Goal: Information Seeking & Learning: Understand process/instructions

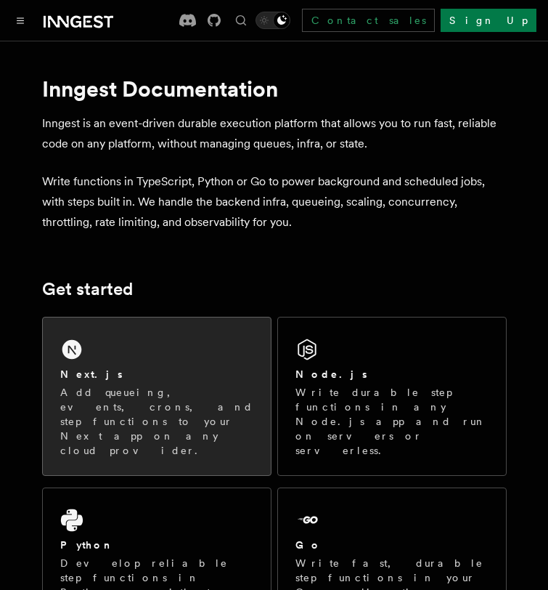
click at [78, 368] on h2 "Next.js" at bounding box center [91, 374] width 62 height 15
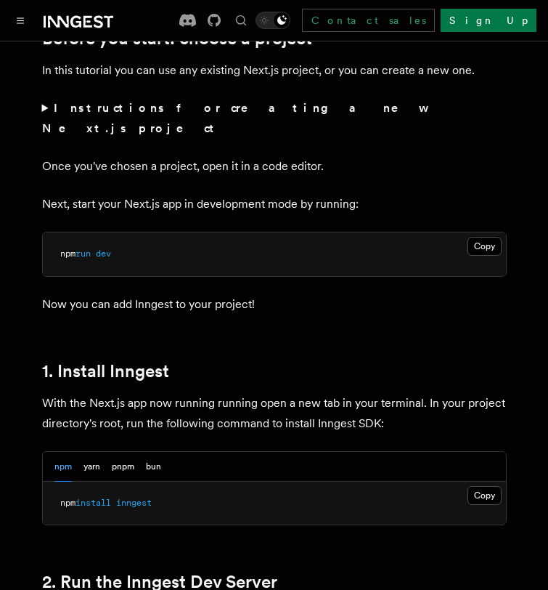
scroll to position [683, 0]
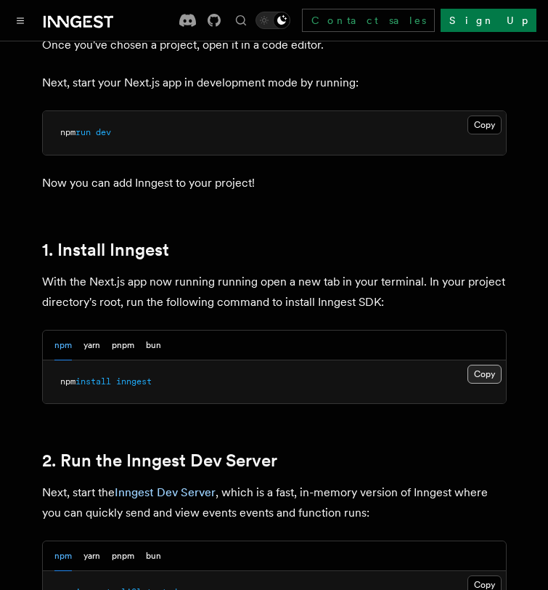
click at [477, 365] on button "Copy Copied" at bounding box center [485, 374] width 34 height 19
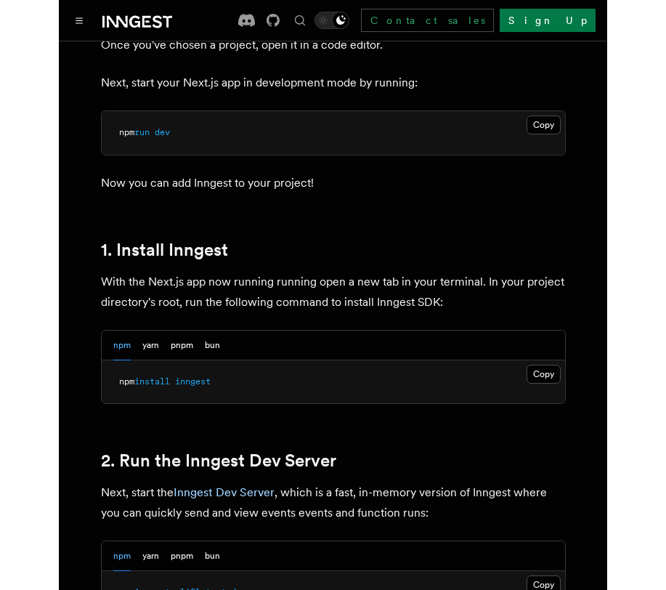
scroll to position [850, 0]
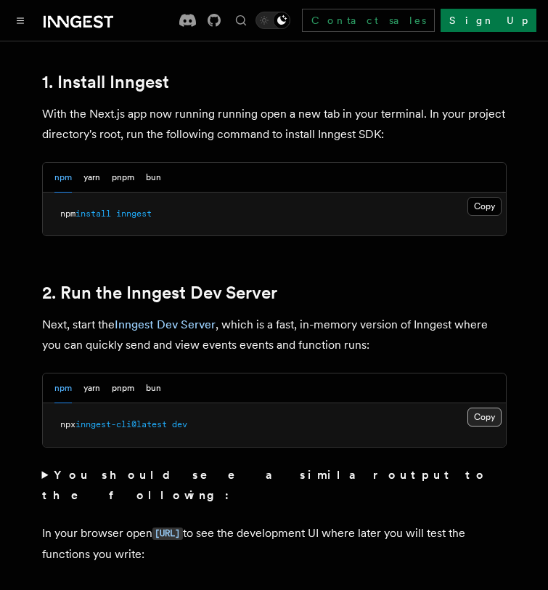
click at [480, 407] on button "Copy Copied" at bounding box center [485, 416] width 34 height 19
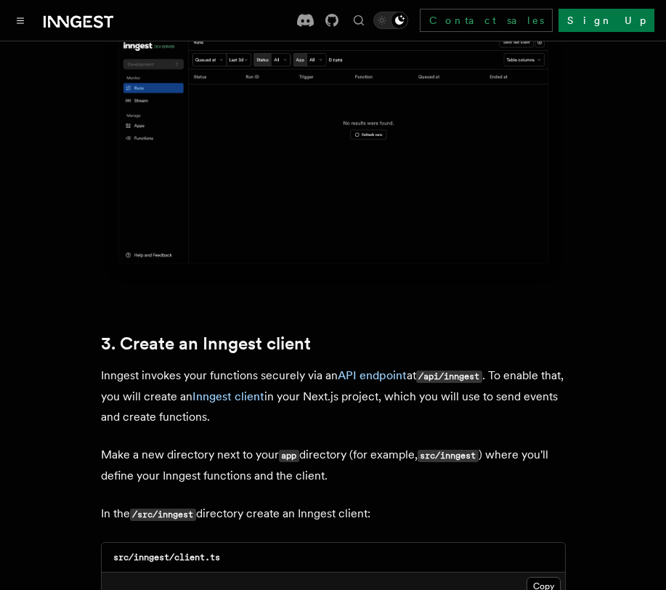
scroll to position [1563, 0]
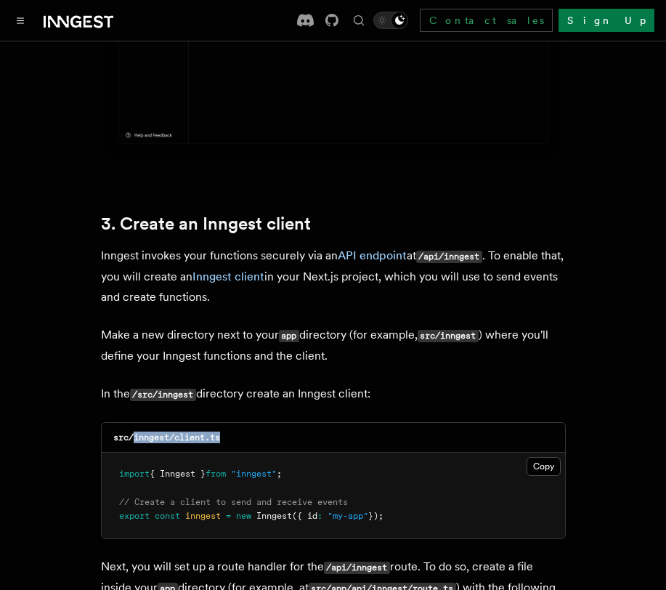
drag, startPoint x: 134, startPoint y: 394, endPoint x: 227, endPoint y: 397, distance: 93.0
click at [227, 423] on div "src/inngest/client.ts" at bounding box center [333, 438] width 463 height 30
copy code "inngest/client.ts"
click at [529, 457] on button "Copy Copied" at bounding box center [544, 466] width 34 height 19
click at [537, 457] on button "Copy Copied" at bounding box center [544, 466] width 34 height 19
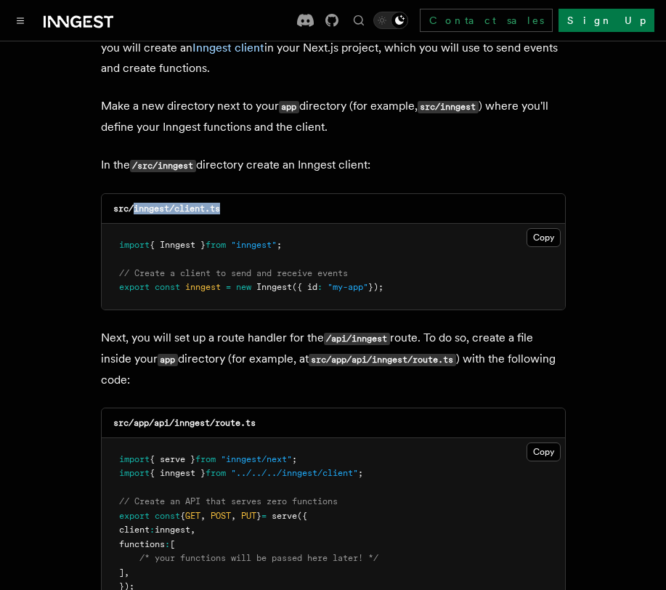
scroll to position [1795, 0]
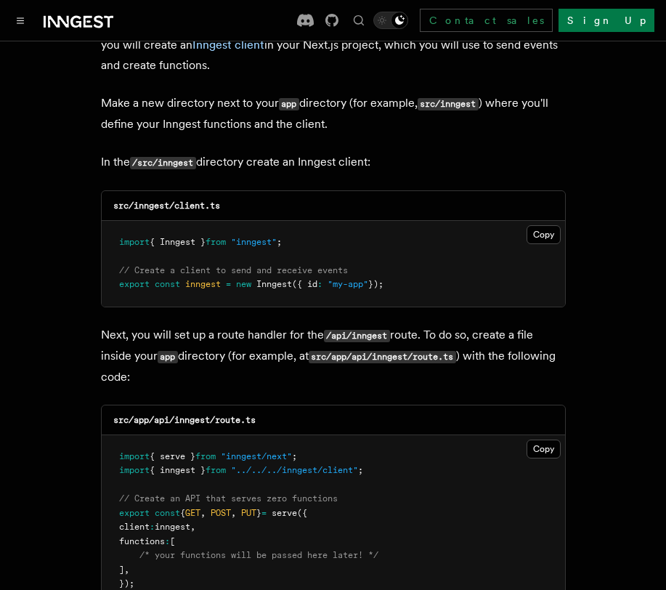
drag, startPoint x: 177, startPoint y: 376, endPoint x: 279, endPoint y: 394, distance: 103.3
click at [279, 405] on div "src/app/api/inngest/route.ts" at bounding box center [333, 420] width 463 height 30
copy code "inngest/route.ts"
click at [546, 439] on button "Copy Copied" at bounding box center [544, 448] width 34 height 19
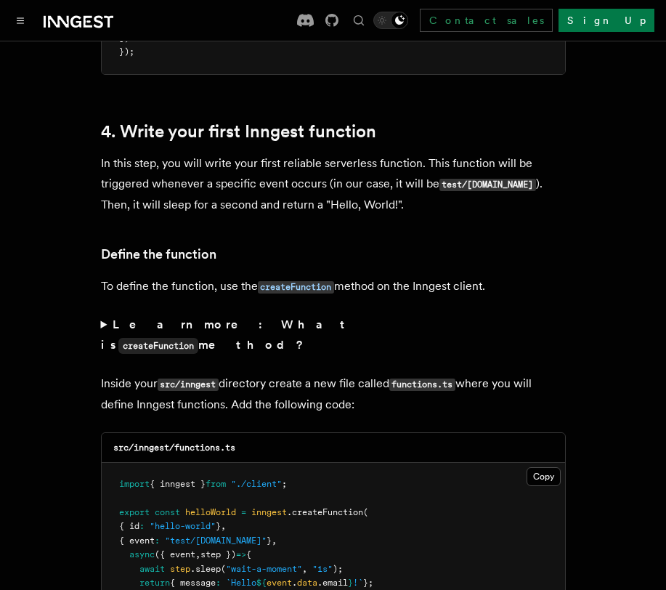
scroll to position [2328, 0]
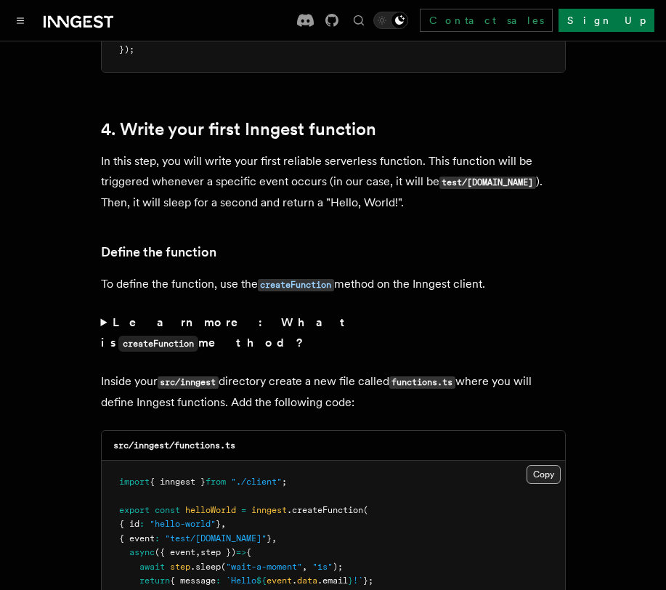
click at [537, 465] on button "Copy Copied" at bounding box center [544, 474] width 34 height 19
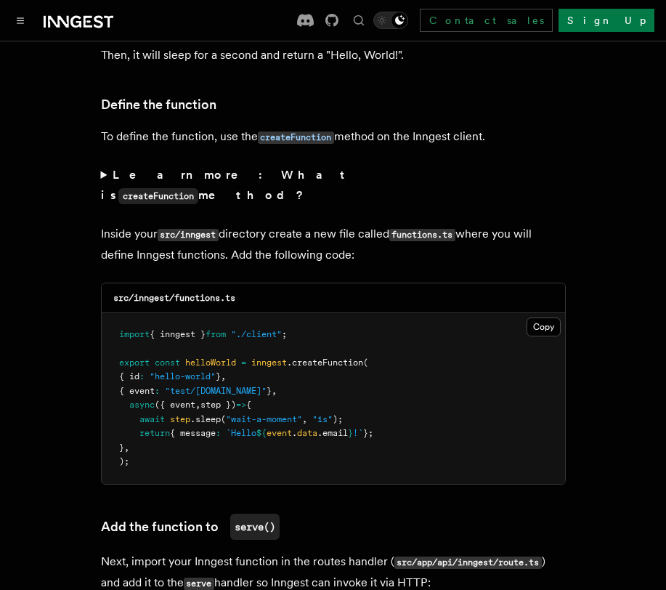
scroll to position [2476, 0]
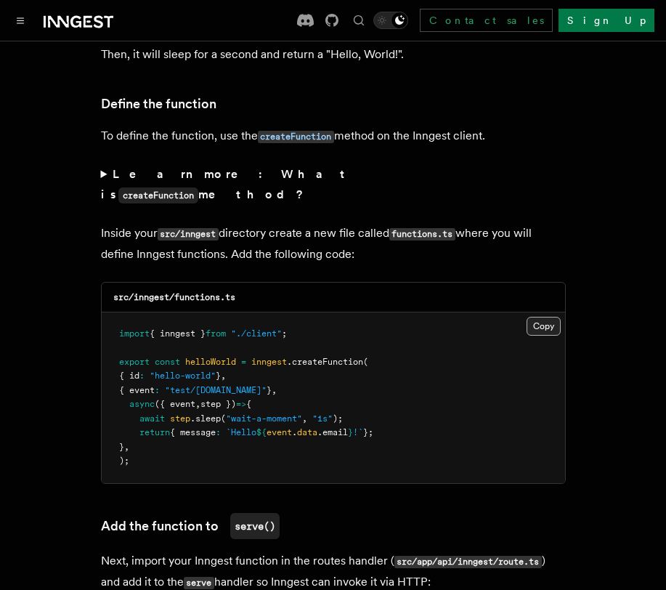
click at [535, 317] on button "Copy Copied" at bounding box center [544, 326] width 34 height 19
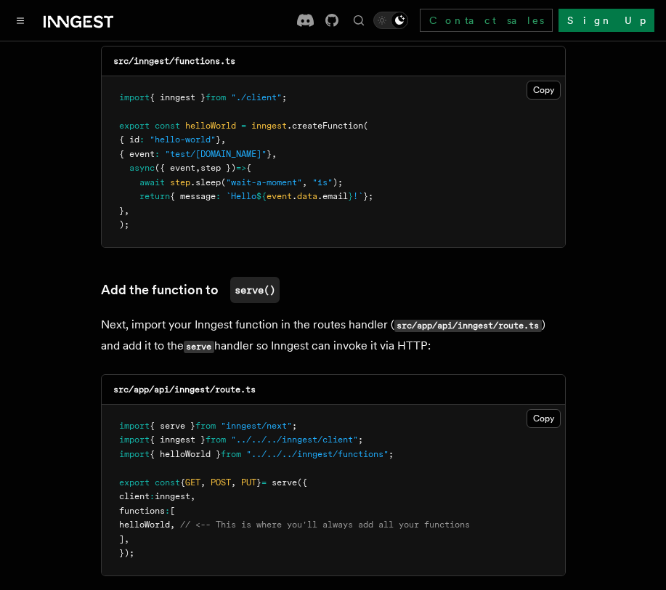
scroll to position [2836, 0]
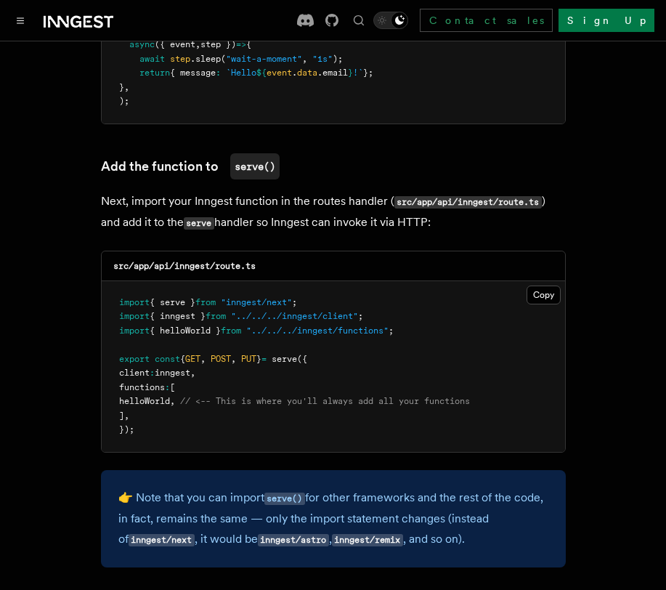
drag, startPoint x: 139, startPoint y: 336, endPoint x: 187, endPoint y: 344, distance: 47.9
click at [187, 344] on pre "import { serve } from "inngest/next" ; import { inngest } from "../../../innges…" at bounding box center [333, 366] width 463 height 171
click at [170, 396] on span "helloWorld" at bounding box center [144, 401] width 51 height 10
drag, startPoint x: 140, startPoint y: 341, endPoint x: 196, endPoint y: 341, distance: 55.9
click at [196, 396] on span "helloWorld , // <-- This is where you'll always add all your functions" at bounding box center [294, 401] width 351 height 10
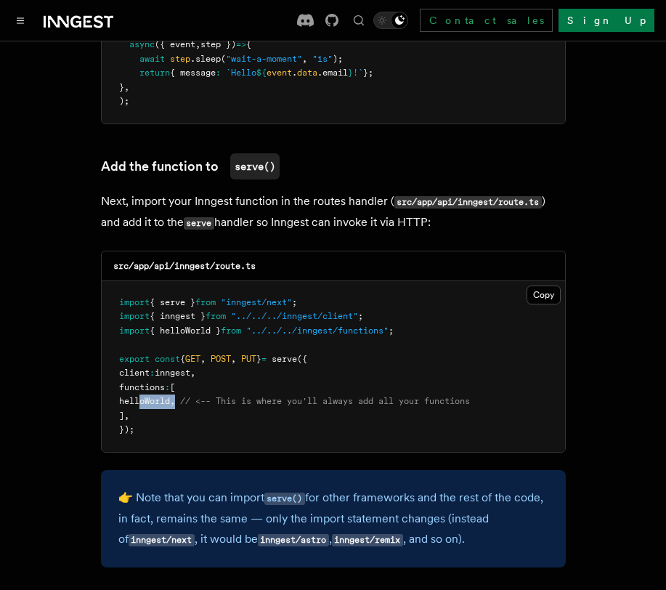
copy span "helloWorld ,"
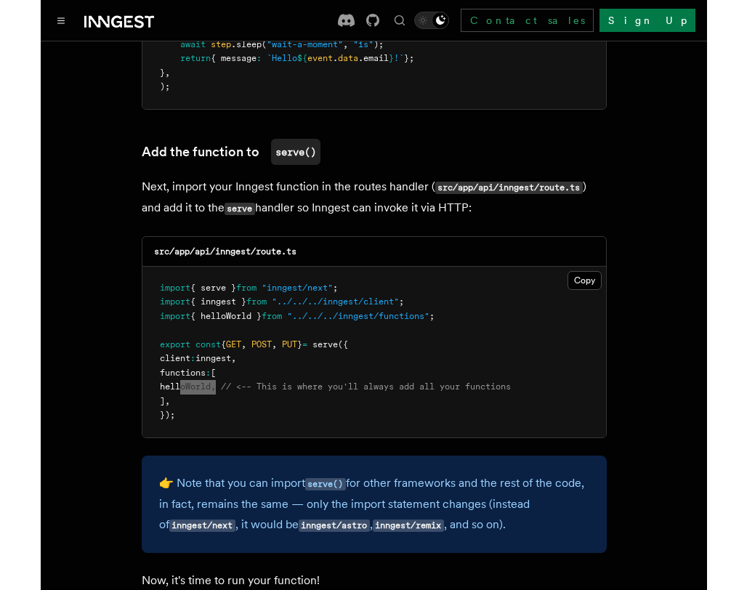
scroll to position [2845, 0]
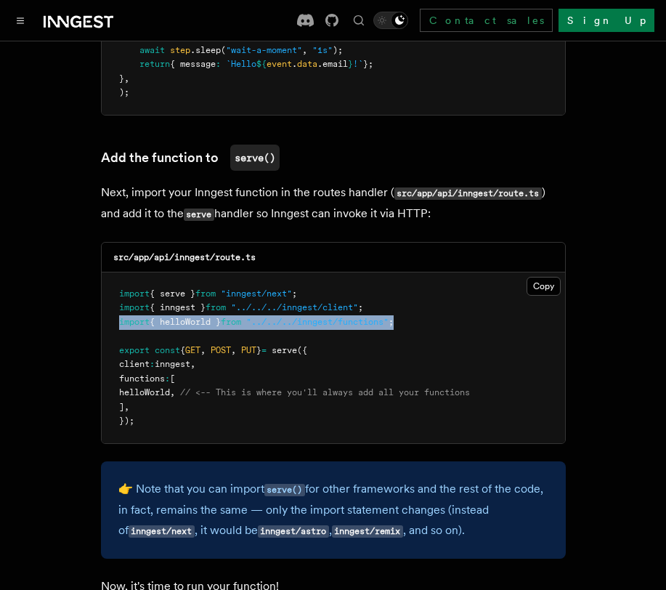
drag, startPoint x: 121, startPoint y: 263, endPoint x: 441, endPoint y: 263, distance: 320.3
click at [441, 272] on pre "import { serve } from "inngest/next" ; import { inngest } from "../../../innges…" at bounding box center [333, 357] width 463 height 171
copy span "import { helloWorld } from "../../../inngest/functions" ;"
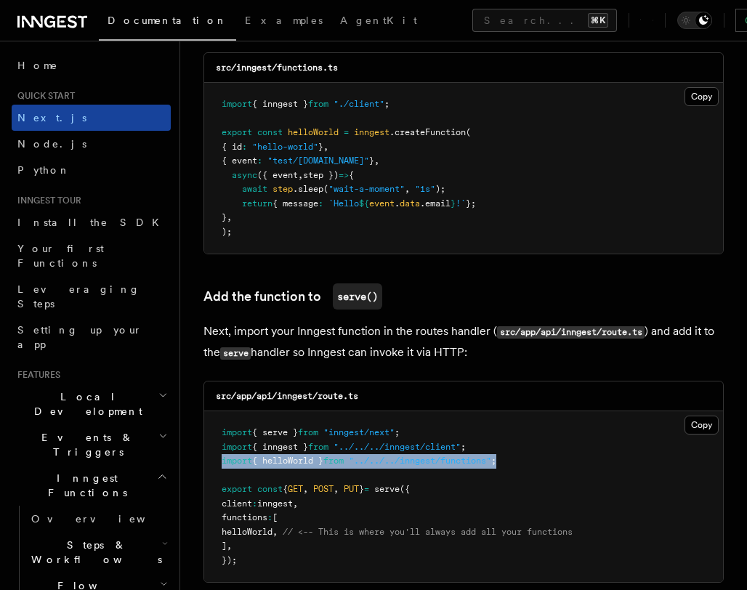
scroll to position [2593, 0]
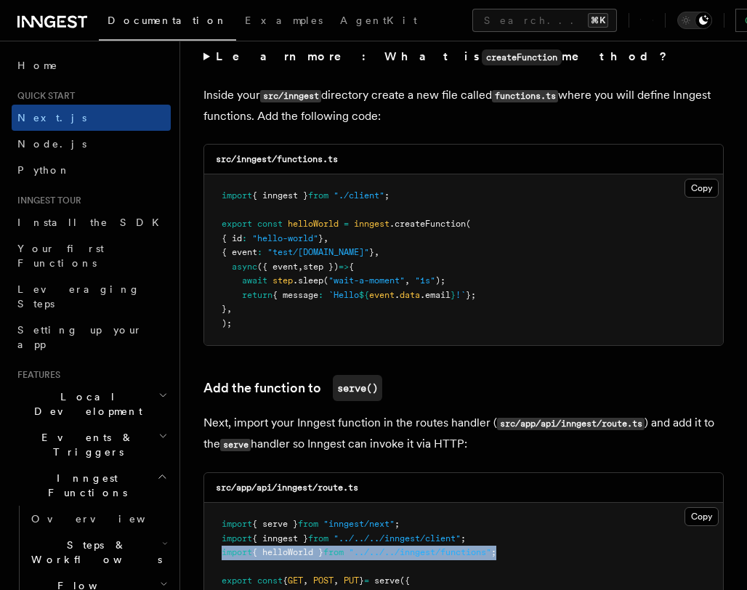
click at [42, 24] on icon at bounding box center [32, 22] width 21 height 12
